Goal: Information Seeking & Learning: Learn about a topic

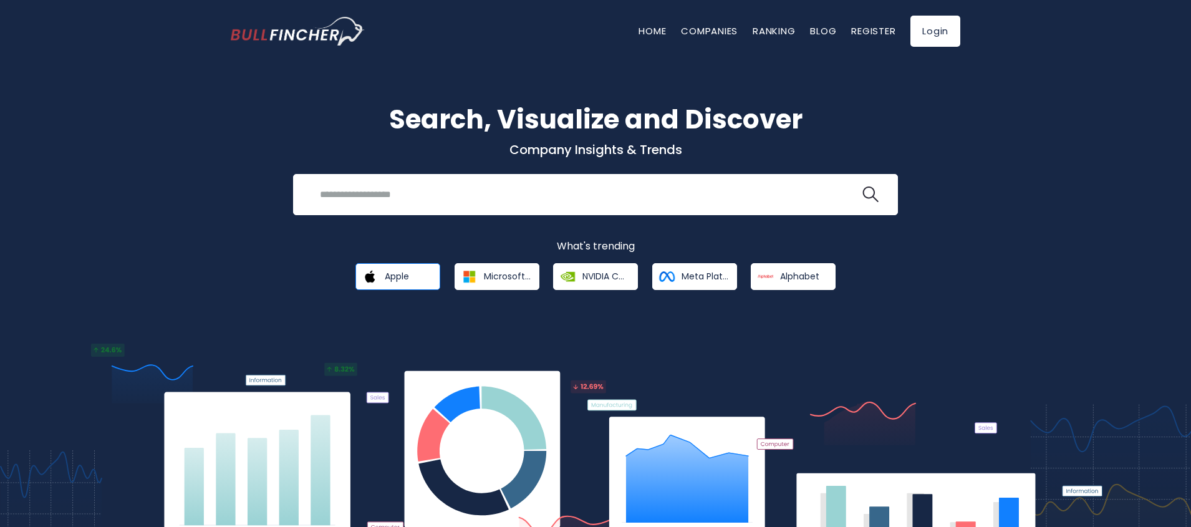
click at [394, 274] on span "Apple" at bounding box center [397, 276] width 24 height 11
